Goal: Check status: Check status

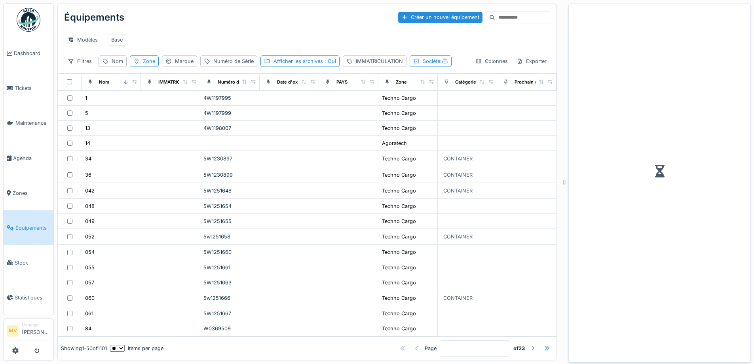
scroll to position [6, 0]
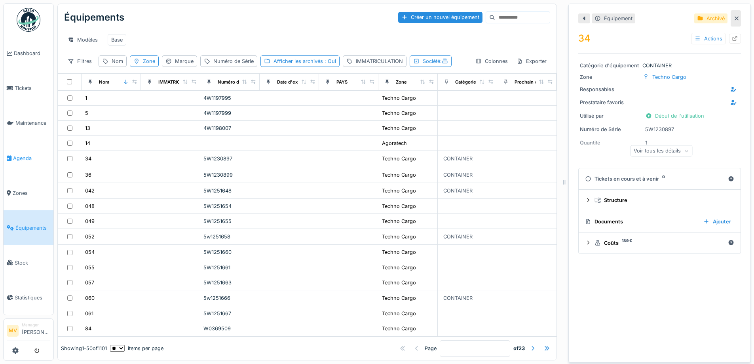
click at [21, 153] on link "Agenda" at bounding box center [29, 158] width 50 height 35
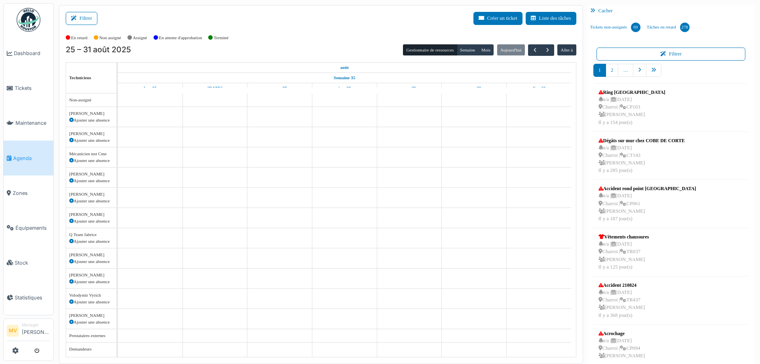
scroll to position [9, 0]
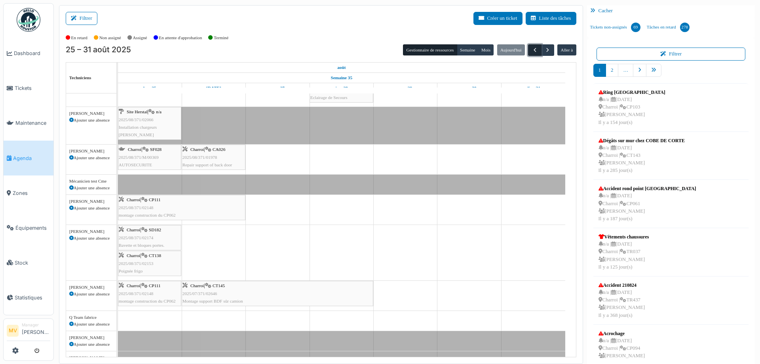
click at [532, 47] on span "button" at bounding box center [535, 50] width 7 height 7
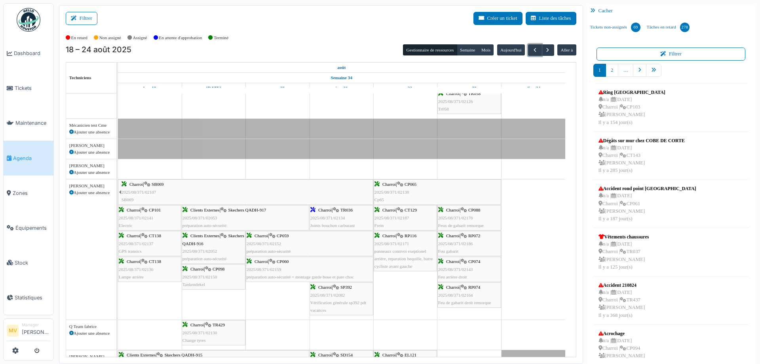
scroll to position [0, 0]
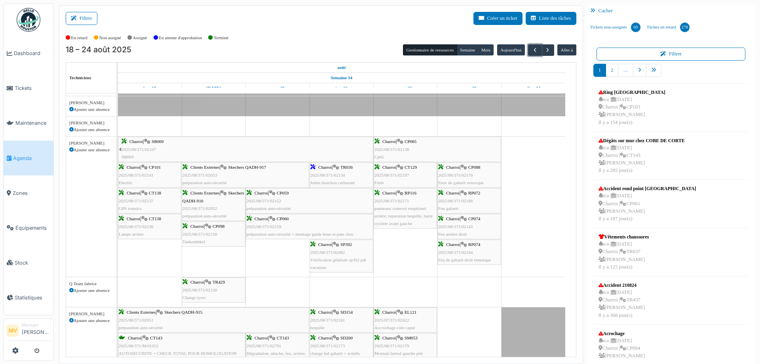
click at [330, 175] on span "2025/08/371/02134" at bounding box center [327, 175] width 35 height 5
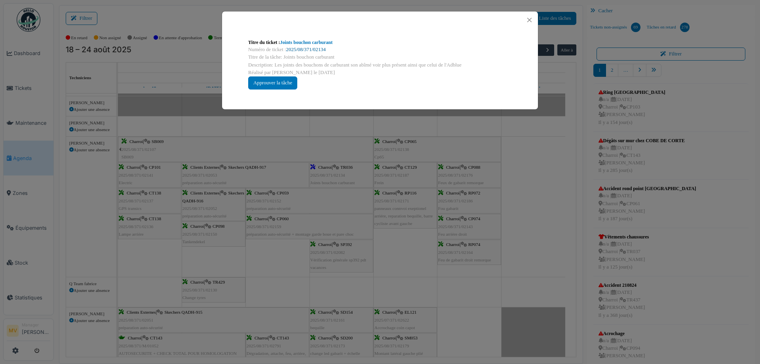
click at [295, 48] on link "2025/08/371/02134" at bounding box center [306, 50] width 40 height 6
click at [529, 18] on button "Close" at bounding box center [529, 20] width 11 height 11
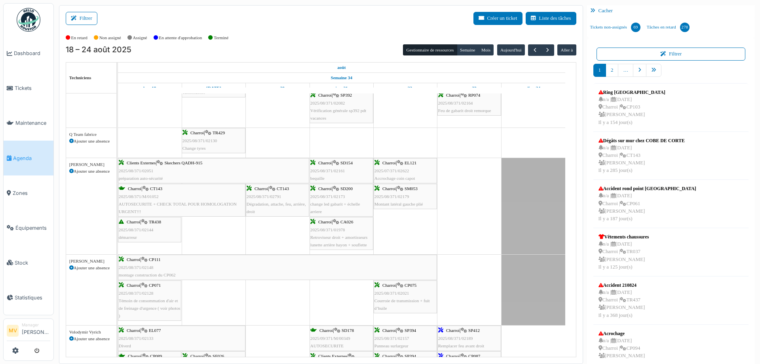
scroll to position [412, 0]
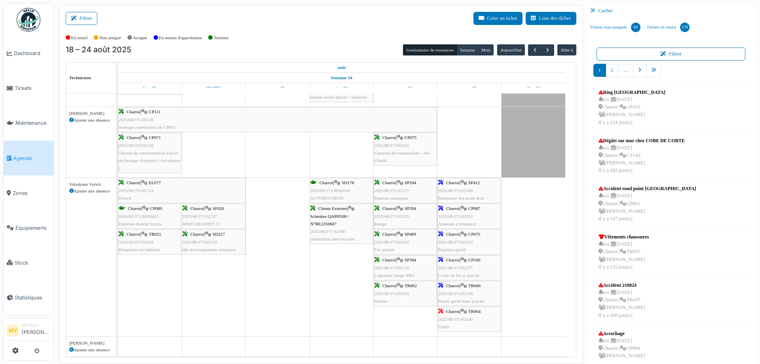
click at [342, 217] on span "Schenker QAPH500 / N°BE2250687" at bounding box center [329, 220] width 39 height 12
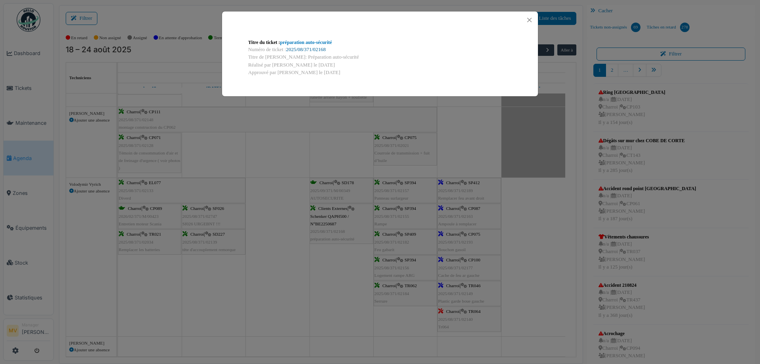
click at [310, 49] on link "2025/08/371/02168" at bounding box center [306, 50] width 40 height 6
click at [532, 19] on button "Close" at bounding box center [529, 20] width 11 height 11
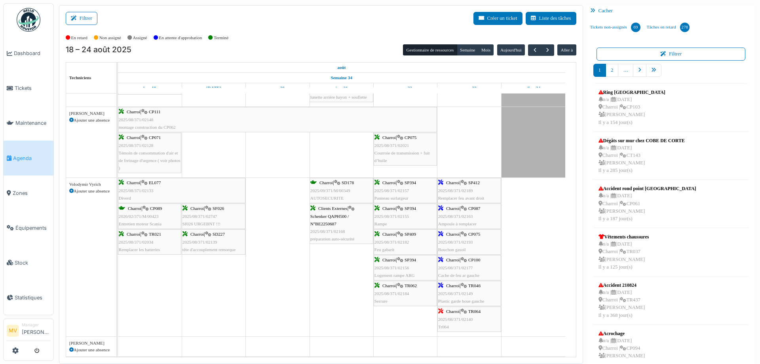
click at [339, 225] on div "Clients Externes | Schenker QAPH500 / N°BE2250687 2025/08/371/02168 préparation…" at bounding box center [341, 224] width 62 height 38
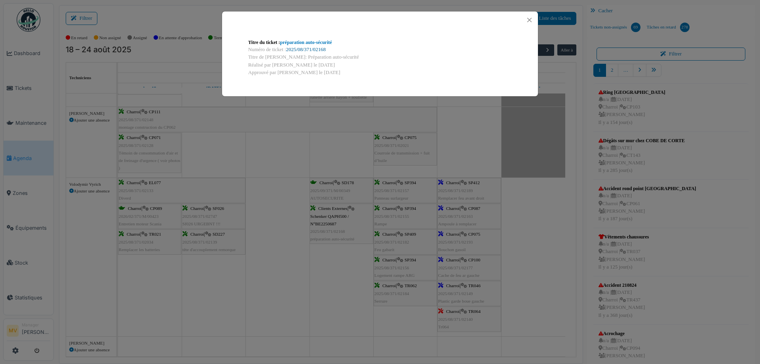
click at [309, 50] on link "2025/08/371/02168" at bounding box center [306, 50] width 40 height 6
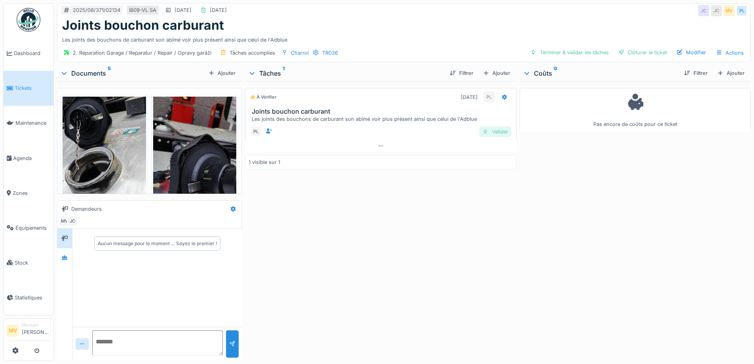
click at [503, 132] on div "Valider" at bounding box center [496, 131] width 32 height 11
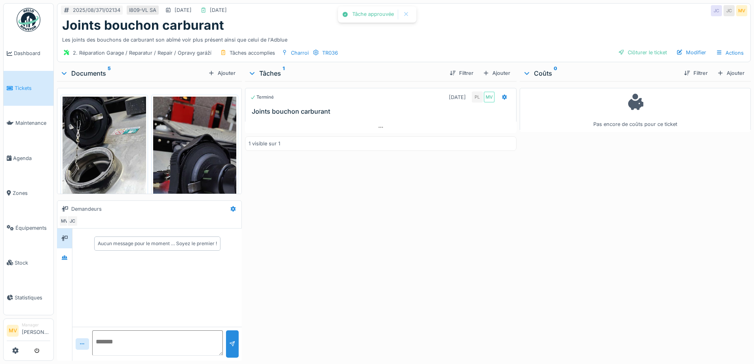
drag, startPoint x: 632, startPoint y: 51, endPoint x: 310, endPoint y: 19, distance: 323.2
click at [622, 49] on div "Clôturer le ticket" at bounding box center [642, 52] width 55 height 11
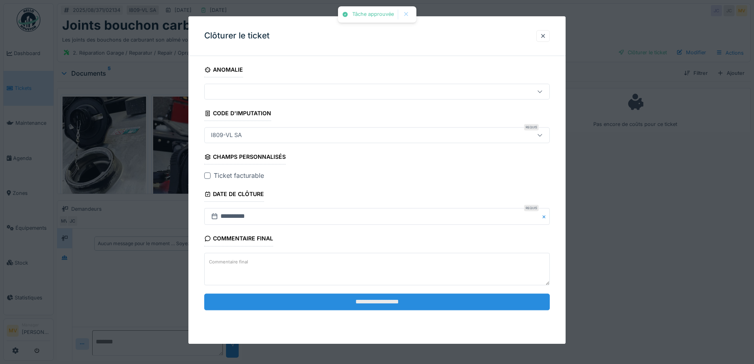
click at [392, 294] on input "**********" at bounding box center [377, 301] width 346 height 17
